Goal: Check status: Check status

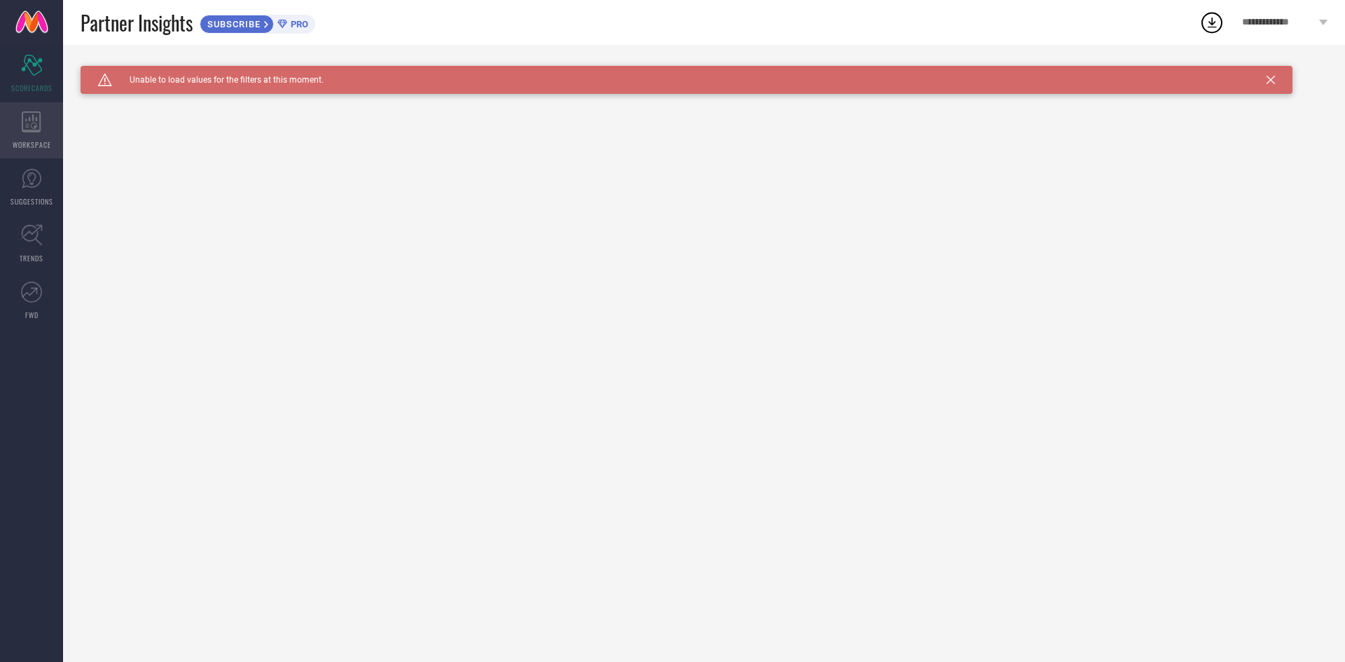
click at [14, 134] on div "WORKSPACE" at bounding box center [31, 130] width 63 height 56
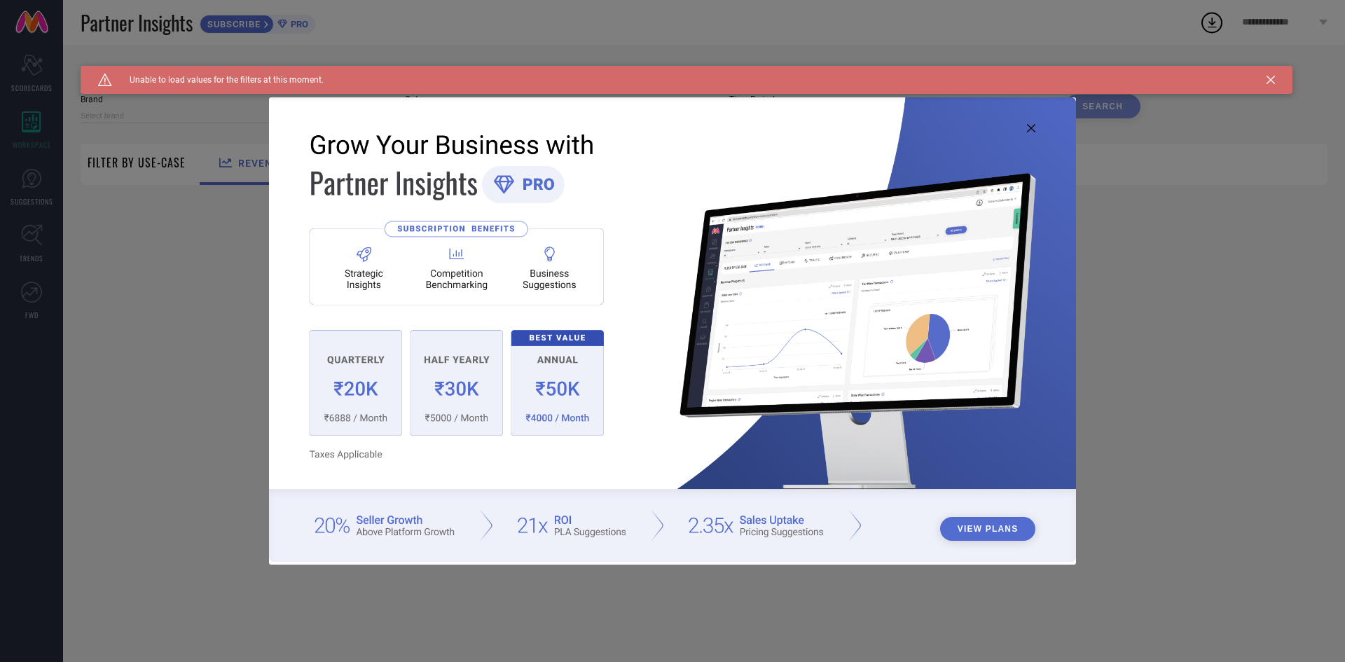
type input "1 STOP FASHION"
type input "All"
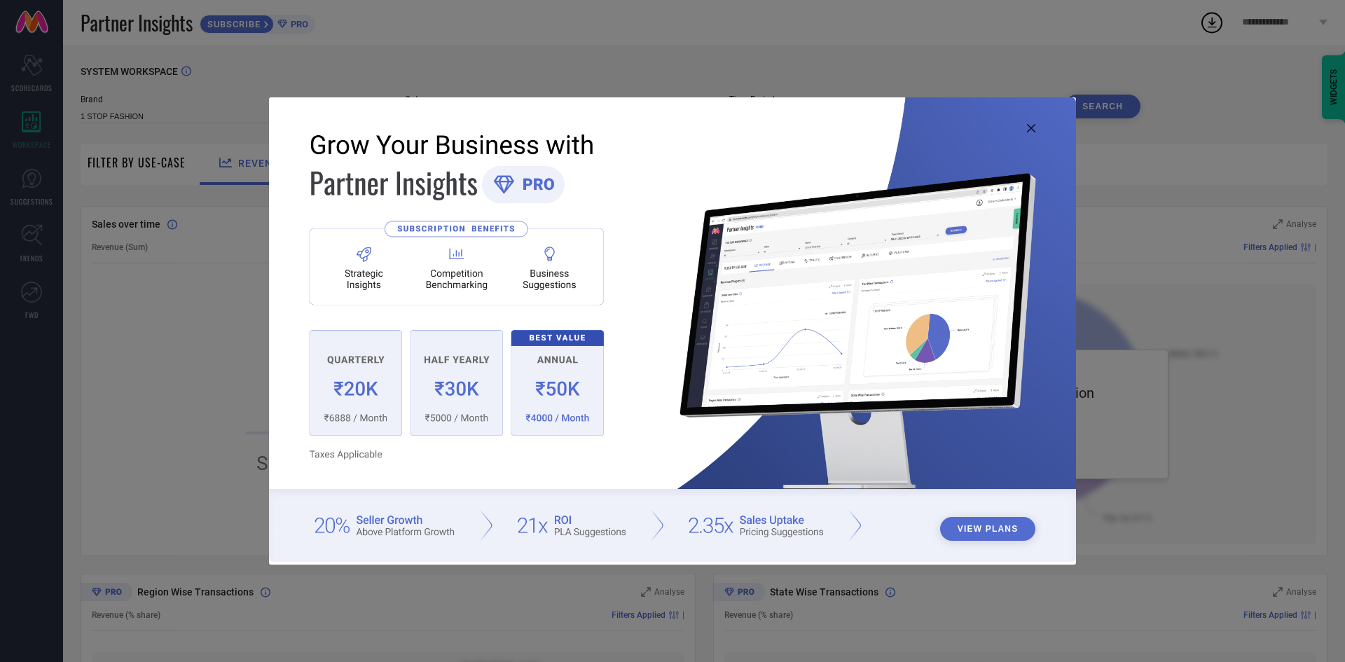
click at [1014, 139] on img at bounding box center [672, 329] width 807 height 464
click at [1033, 129] on icon at bounding box center [1031, 128] width 8 height 8
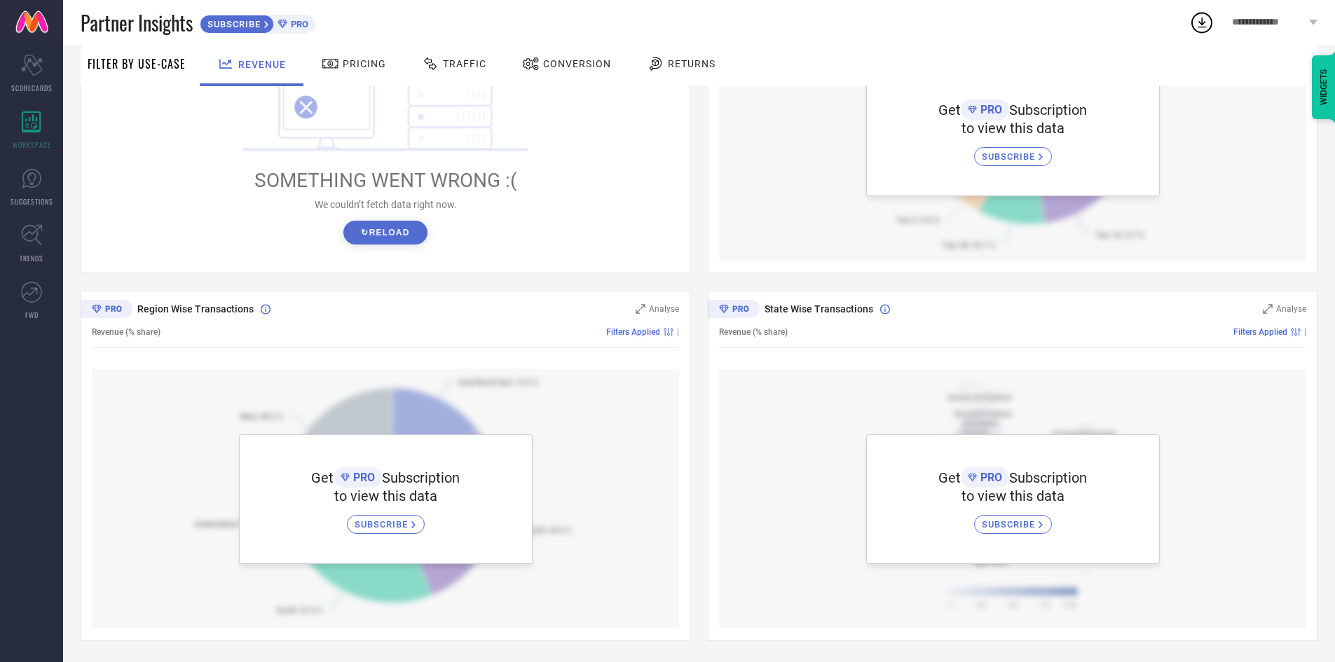
scroll to position [4, 0]
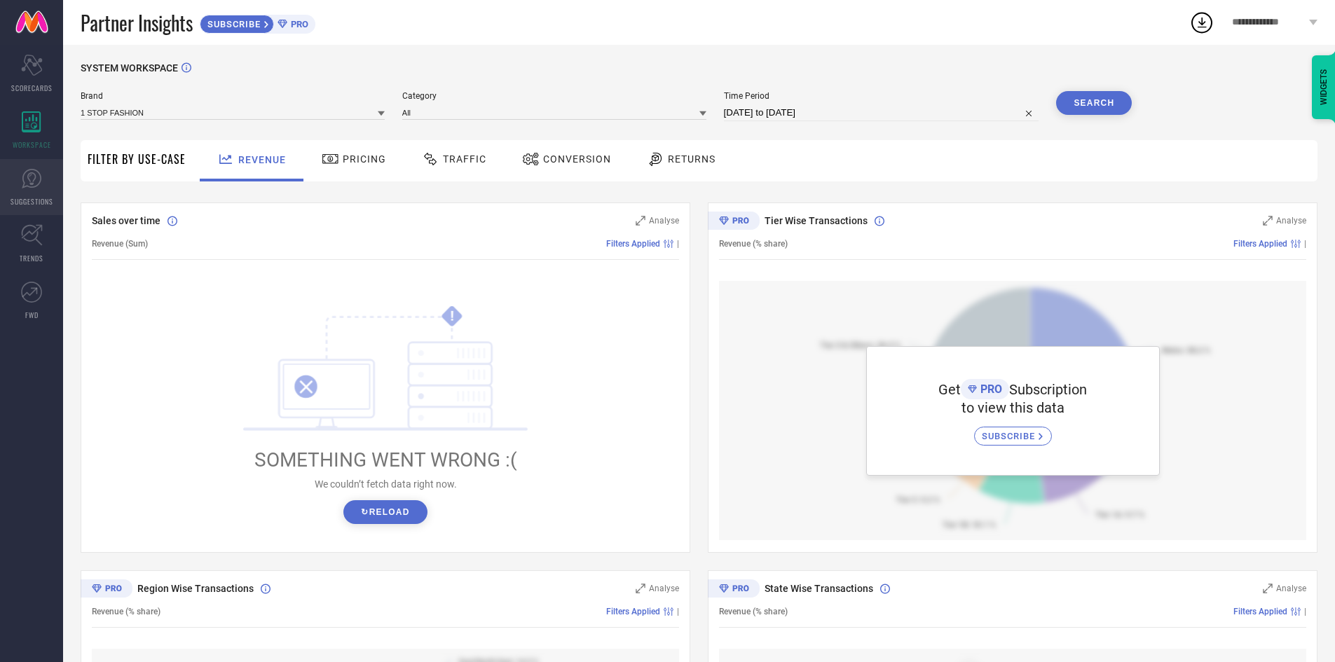
click at [44, 180] on link "SUGGESTIONS" at bounding box center [31, 187] width 63 height 56
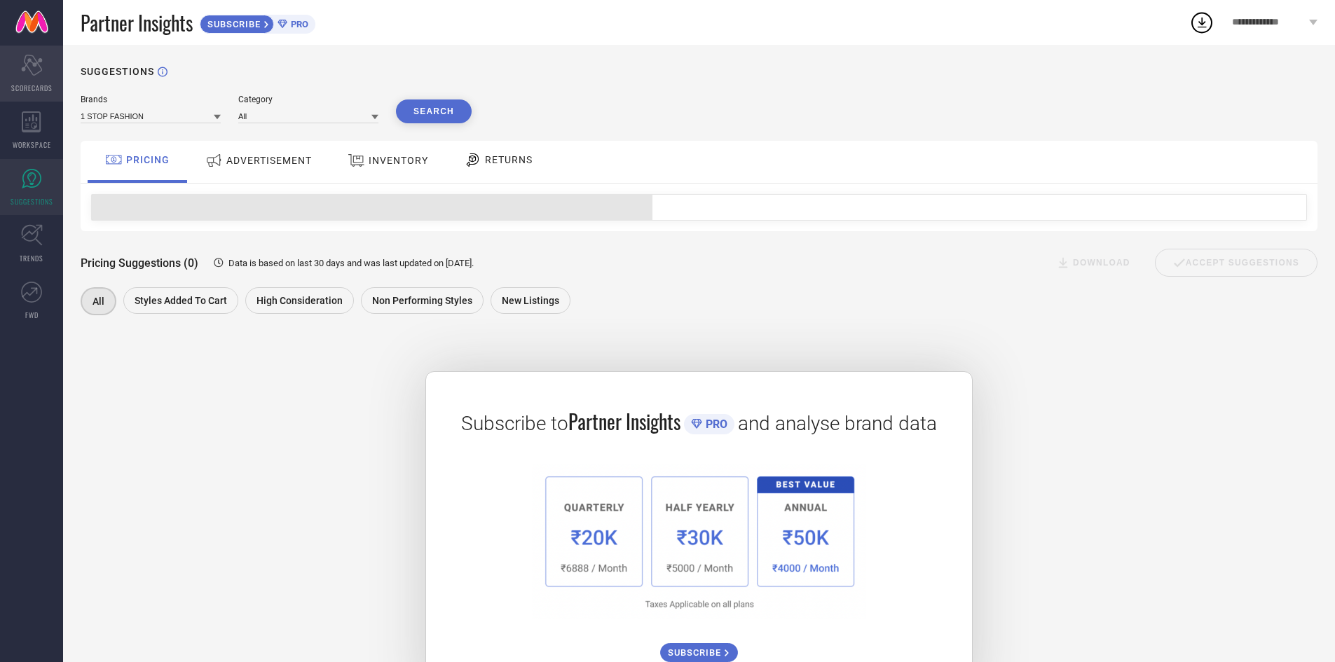
click at [27, 84] on span "SCORECARDS" at bounding box center [31, 88] width 41 height 11
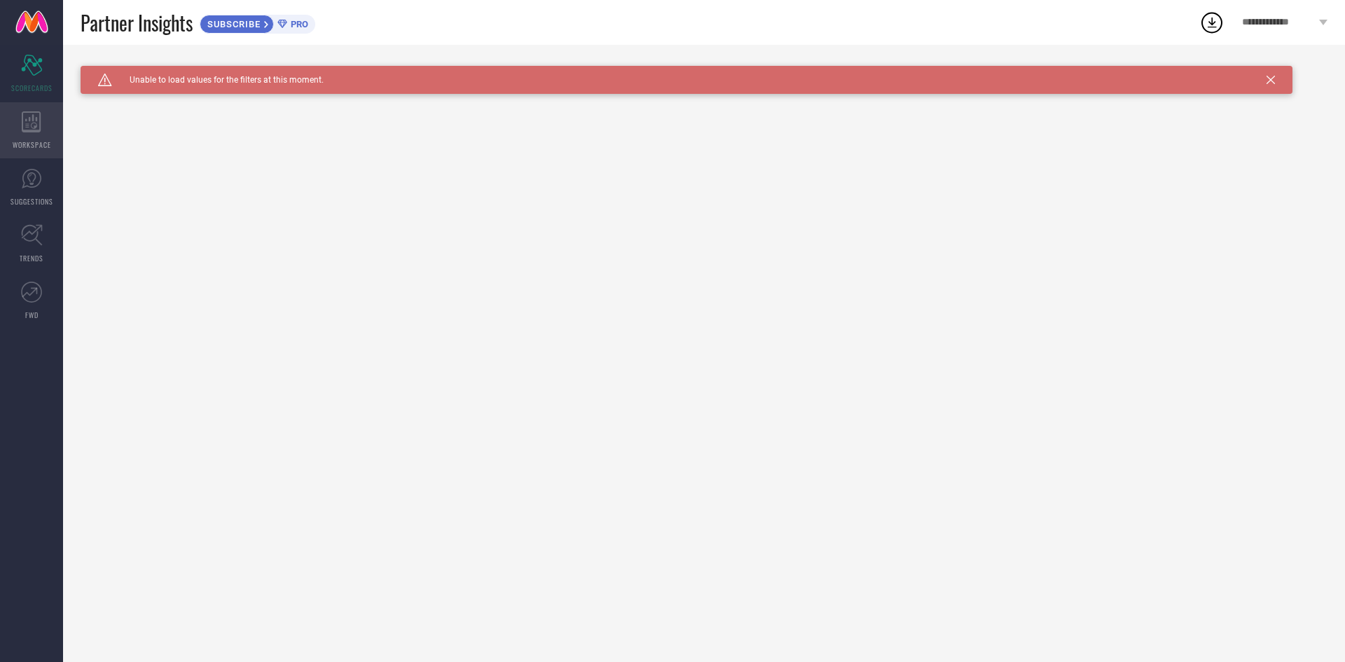
click at [28, 104] on div "WORKSPACE" at bounding box center [31, 130] width 63 height 56
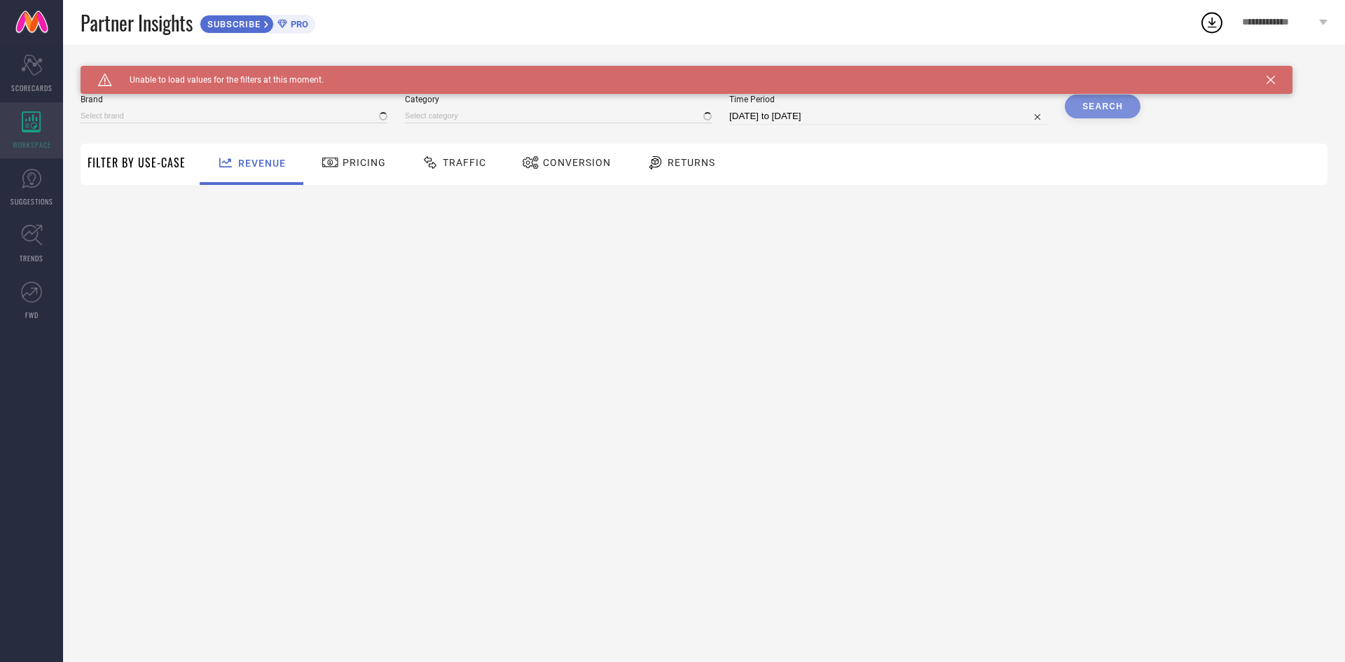
type input "1 STOP FASHION"
type input "All"
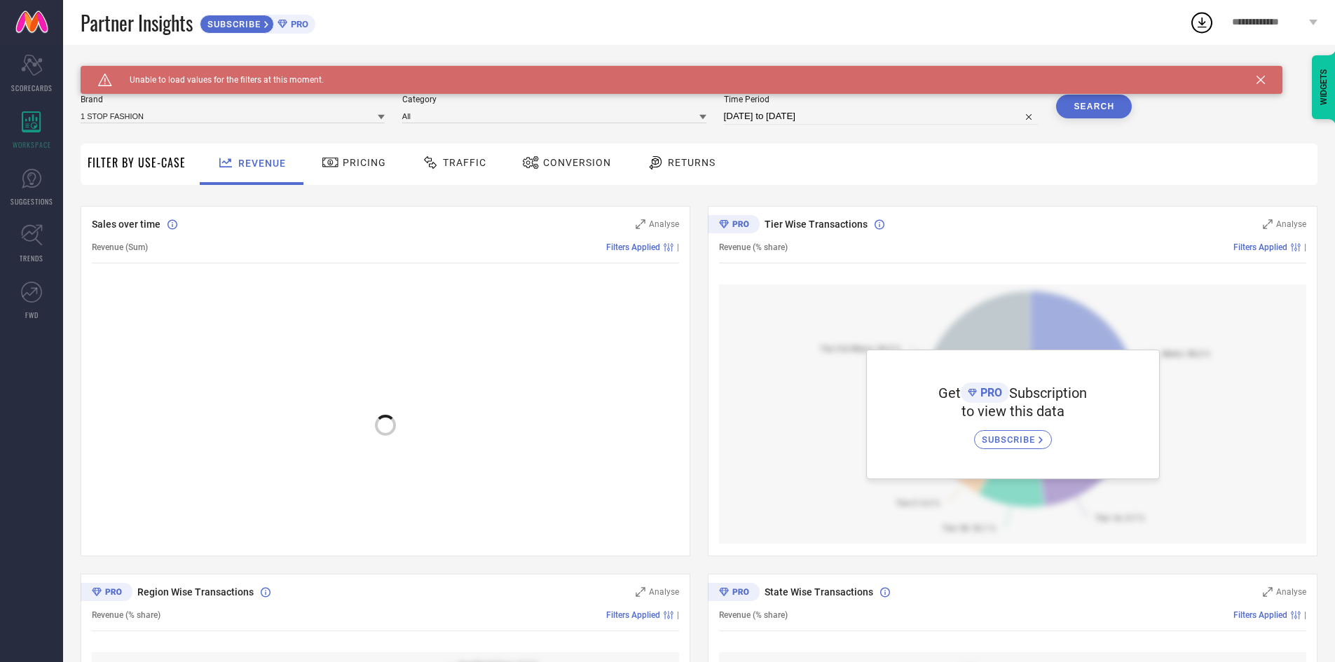
click at [330, 160] on icon at bounding box center [331, 162] width 18 height 17
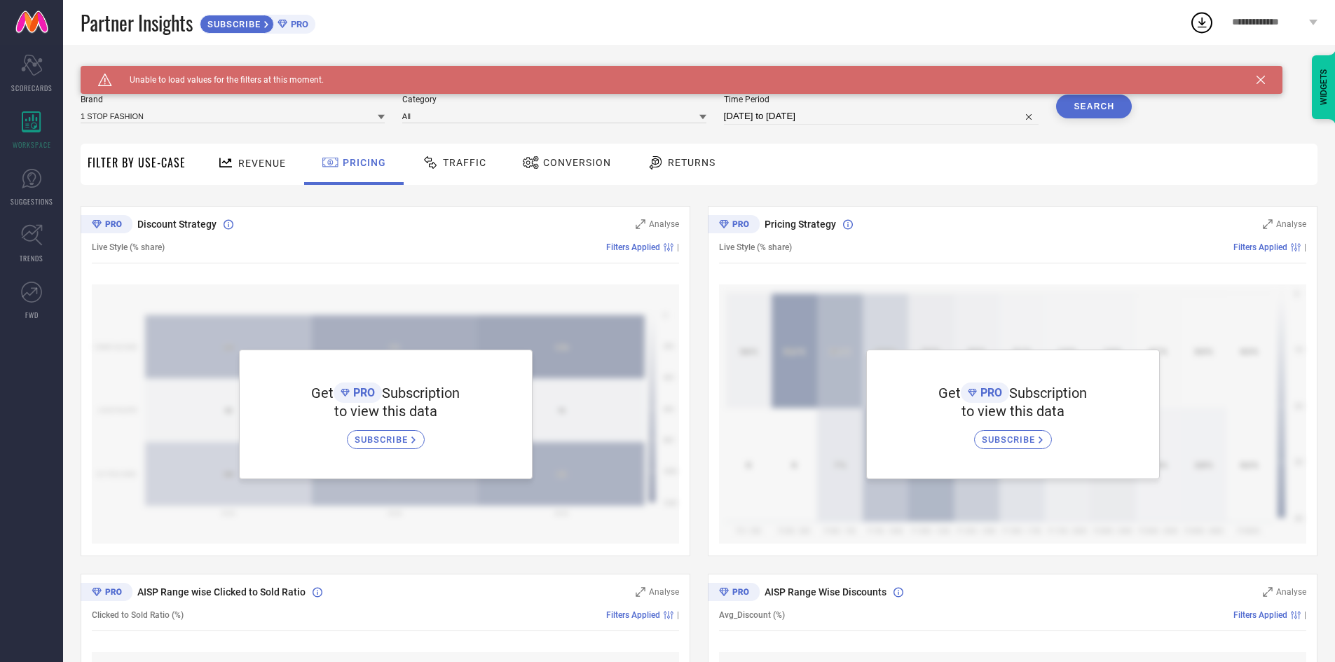
click at [486, 170] on div "Traffic" at bounding box center [453, 163] width 71 height 24
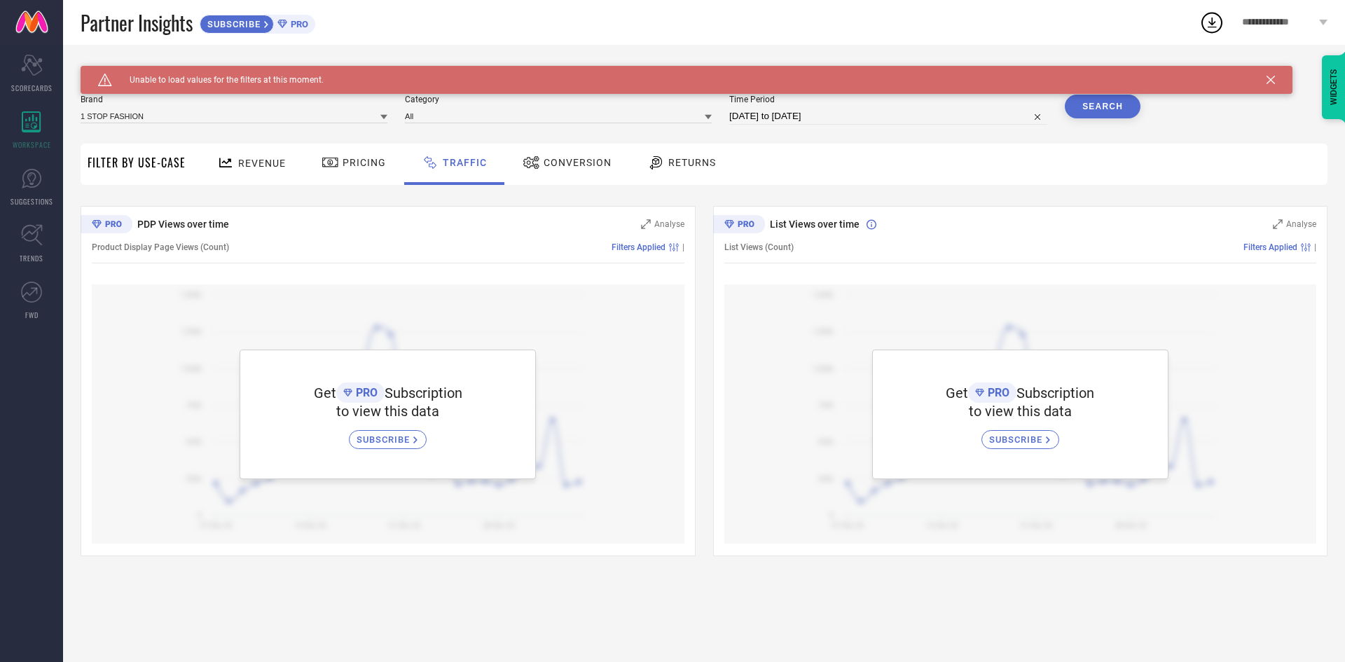
click at [308, 167] on div "Pricing" at bounding box center [353, 164] width 99 height 41
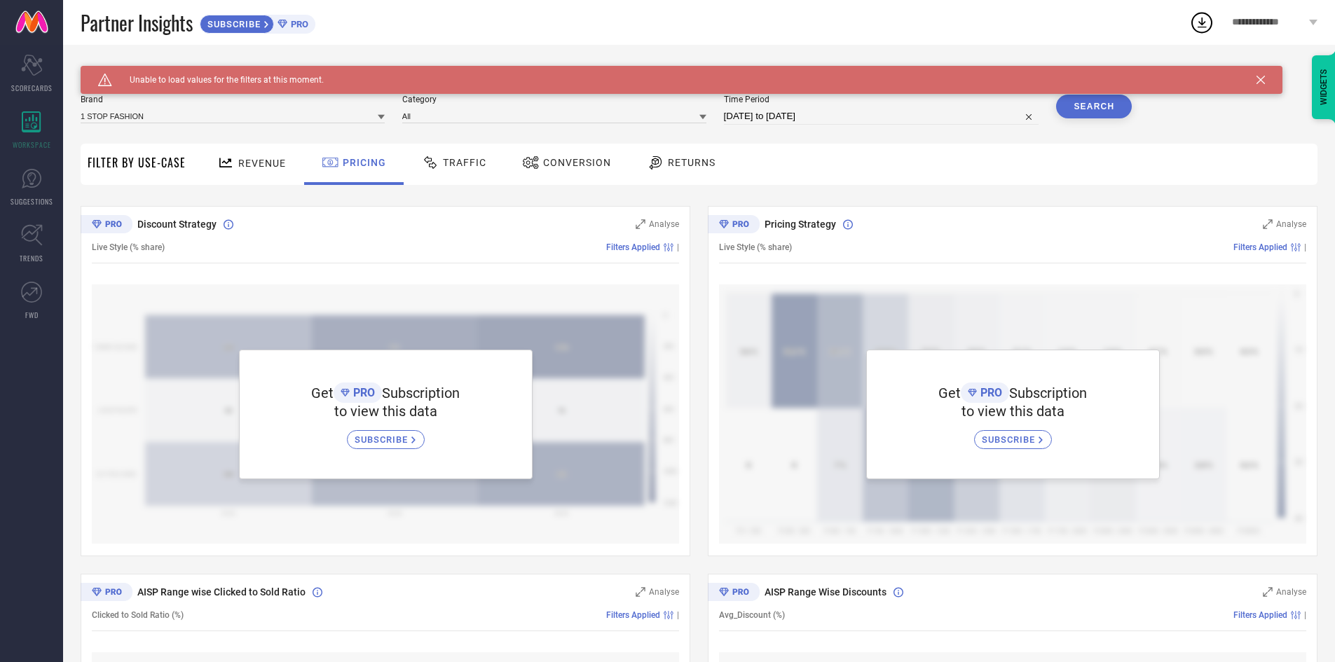
click at [270, 153] on div "Revenue" at bounding box center [252, 163] width 76 height 25
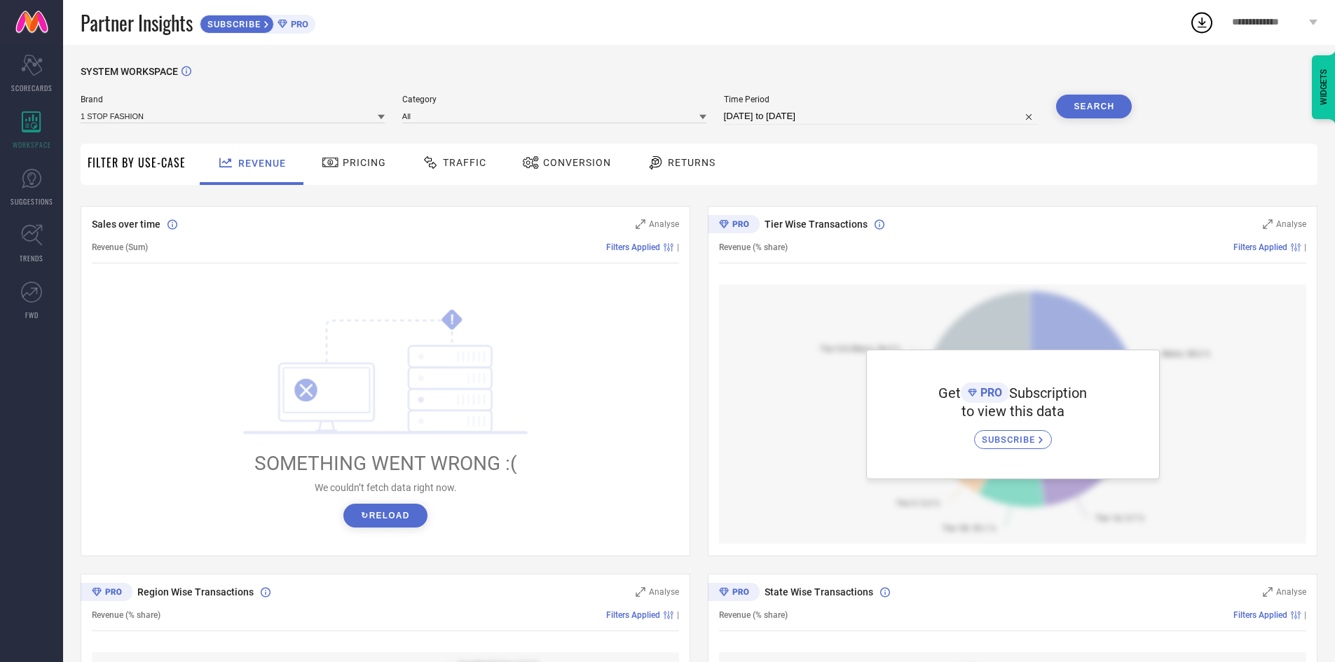
scroll to position [284, 0]
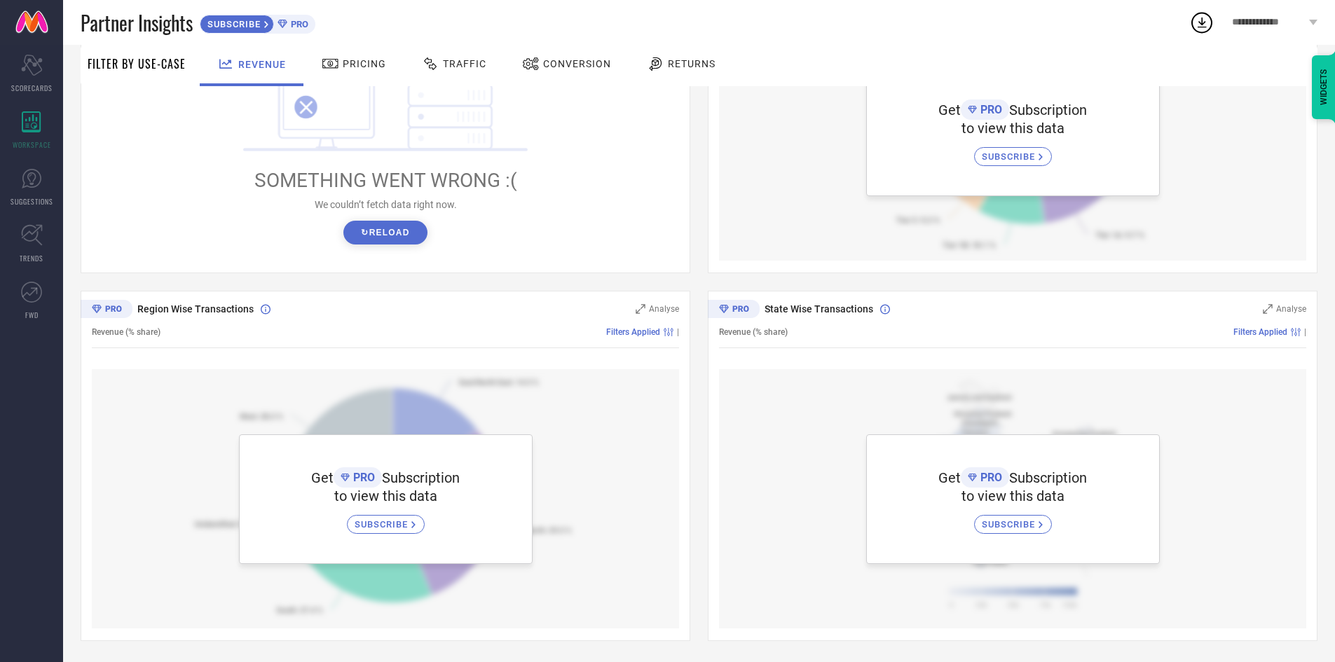
drag, startPoint x: 661, startPoint y: 74, endPoint x: 666, endPoint y: 60, distance: 14.6
click at [665, 62] on div "Returns" at bounding box center [681, 64] width 76 height 24
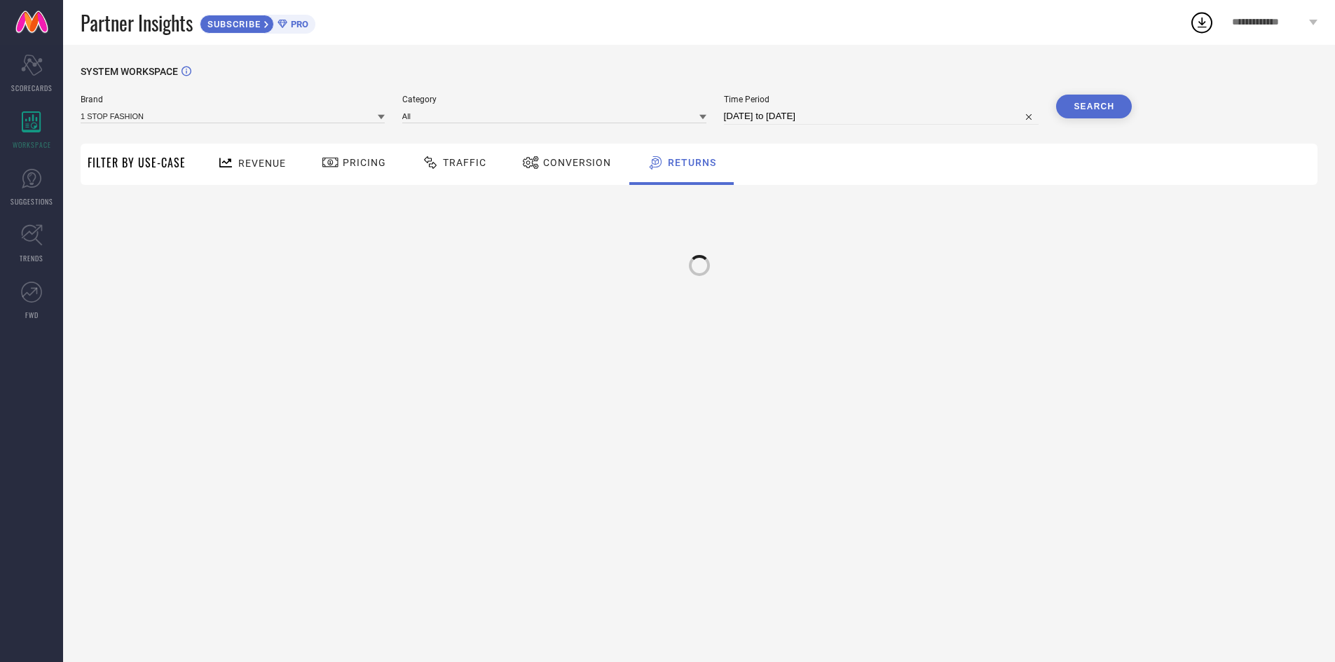
scroll to position [0, 0]
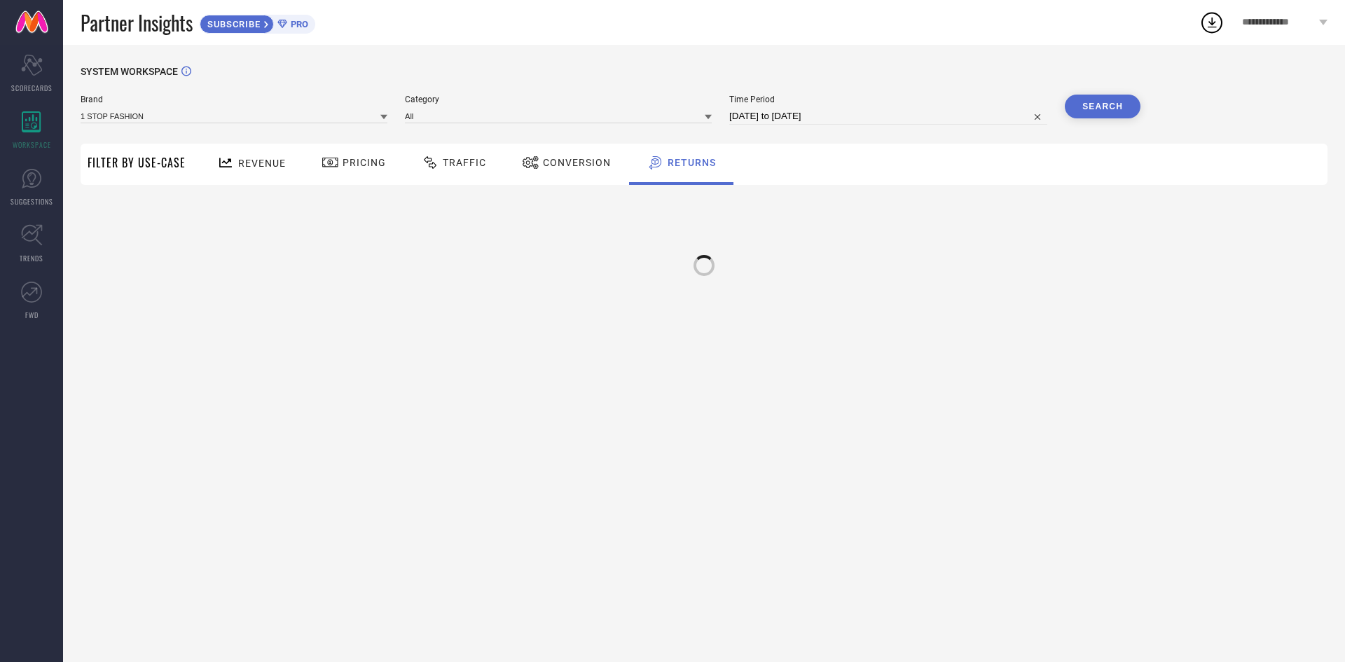
click at [666, 58] on div "SYSTEM WORKSPACE Brand 1 STOP FASHION Category All Time Period [DATE] to [DATE]…" at bounding box center [704, 353] width 1282 height 617
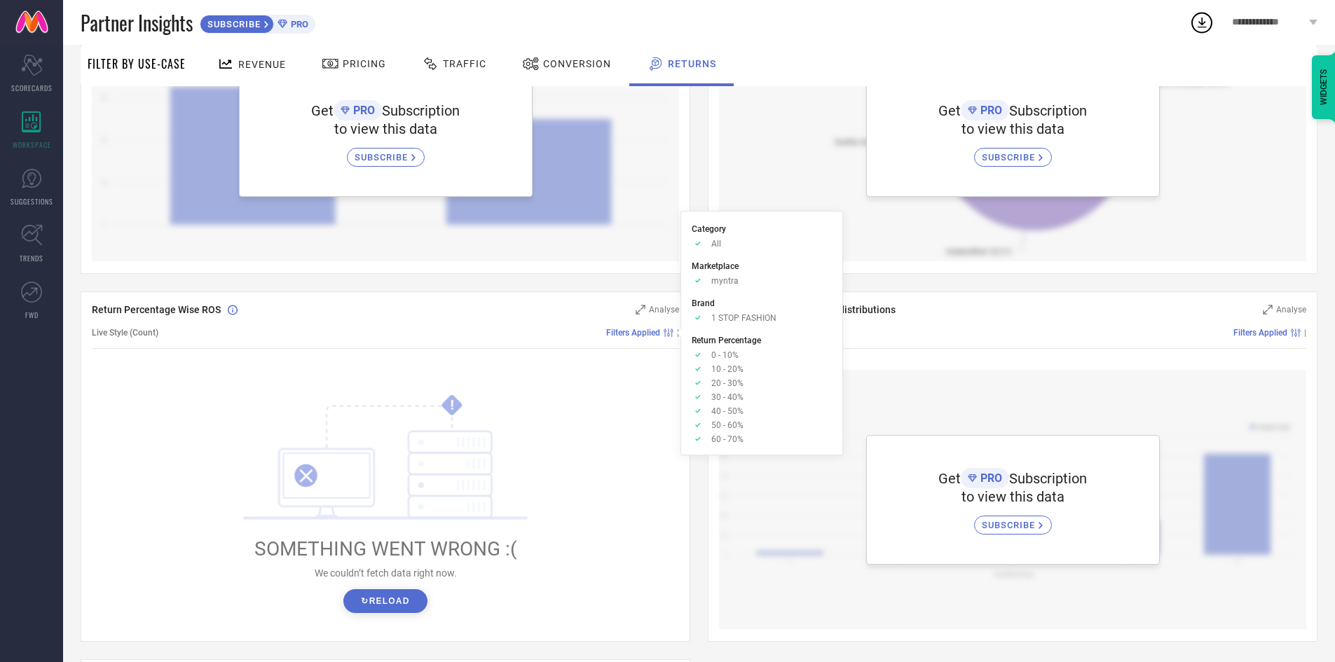
scroll to position [350, 0]
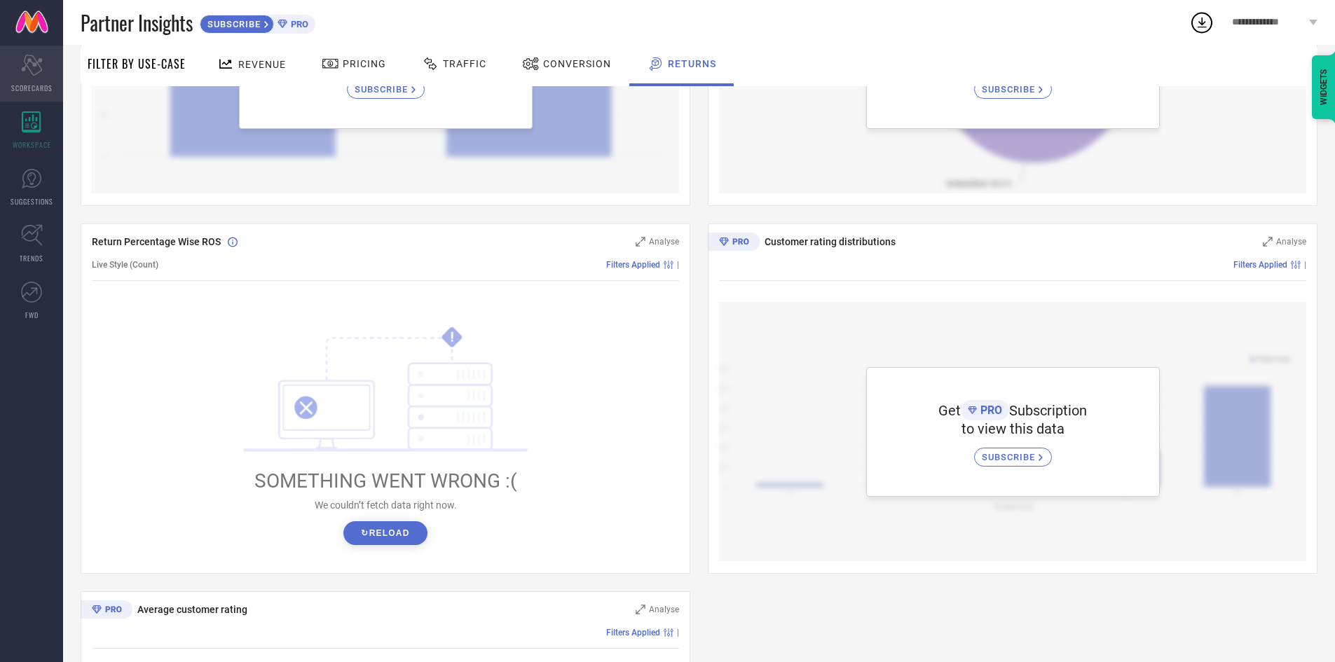
click at [4, 81] on div "Scorecard SCORECARDS" at bounding box center [31, 74] width 63 height 56
